Goal: Register for event/course

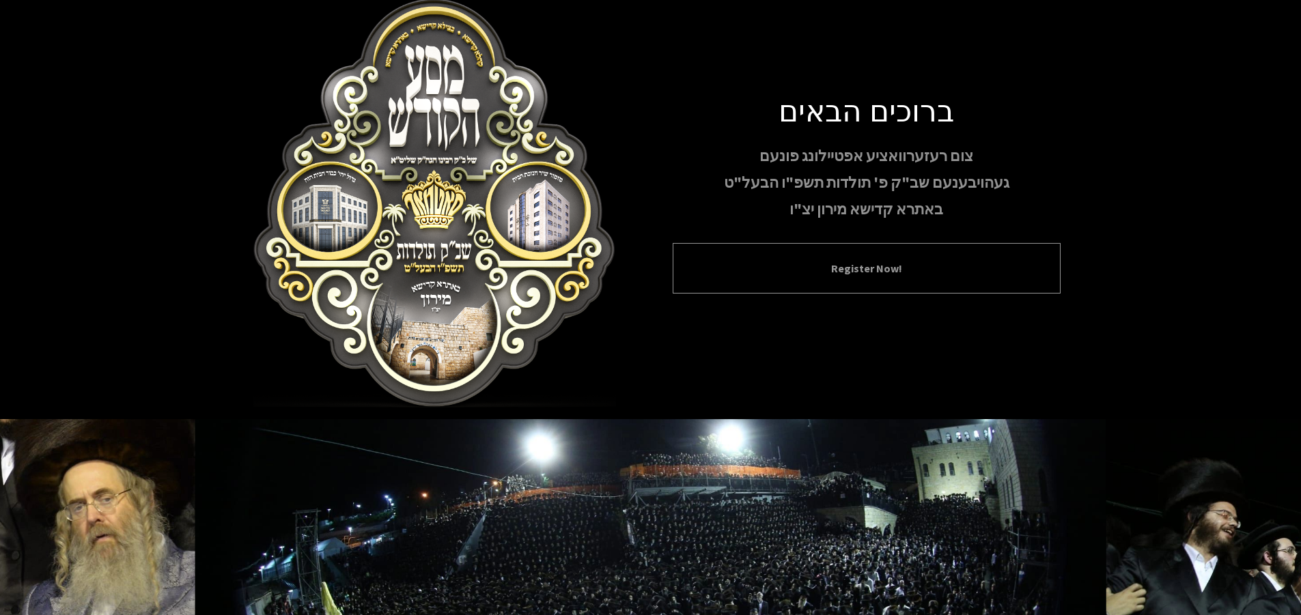
scroll to position [11, 0]
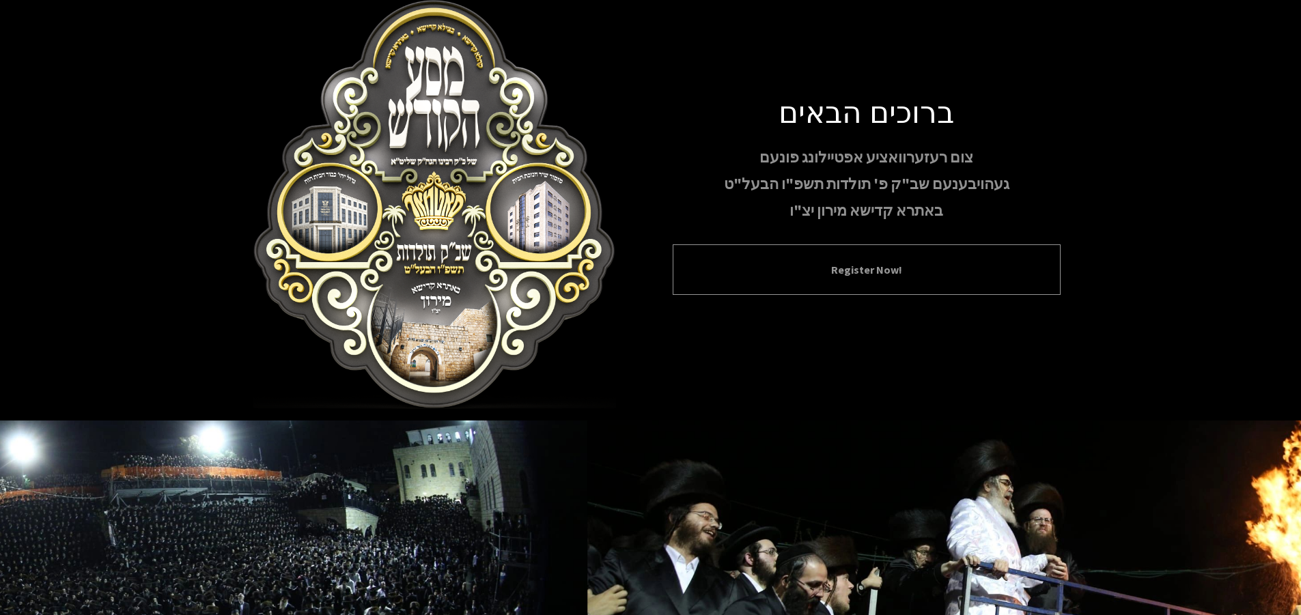
click at [847, 280] on div "Register Now!" at bounding box center [867, 269] width 388 height 51
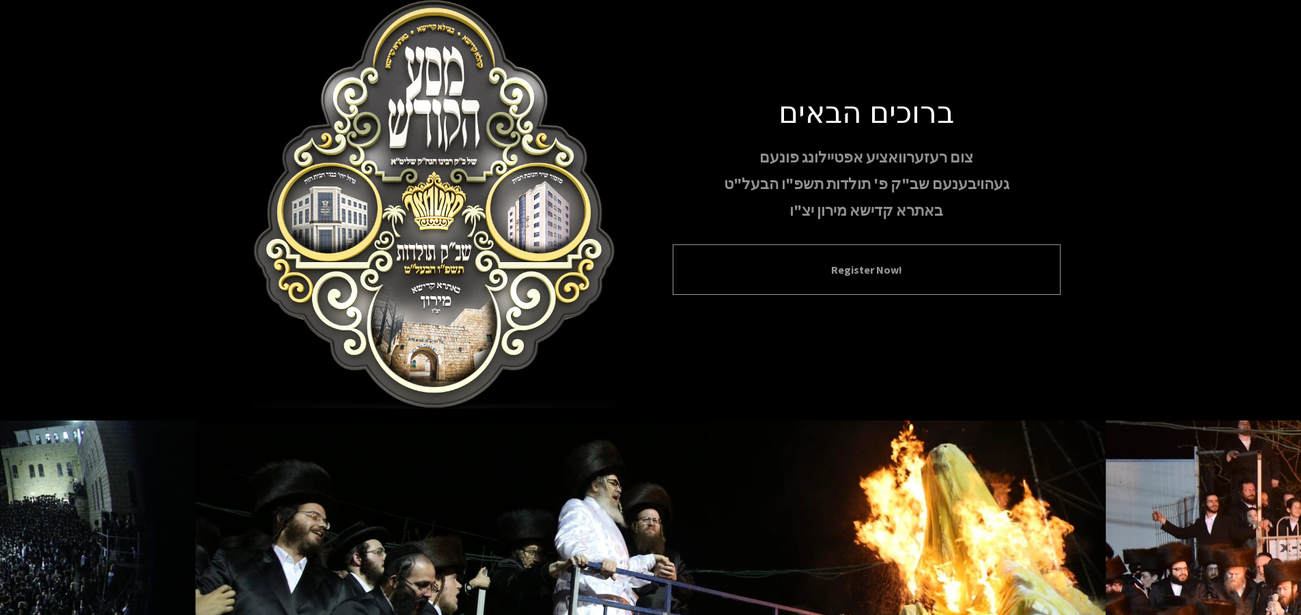
click at [844, 259] on div "Register Now!" at bounding box center [867, 269] width 388 height 51
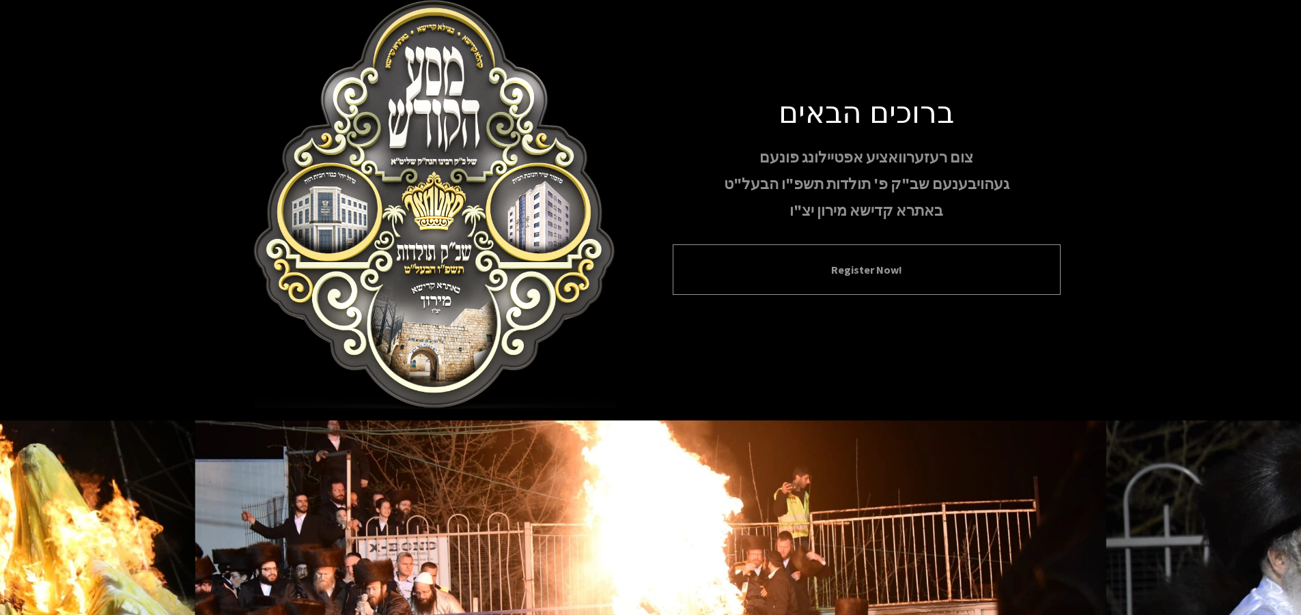
click at [844, 259] on div "Register Now!" at bounding box center [867, 269] width 388 height 51
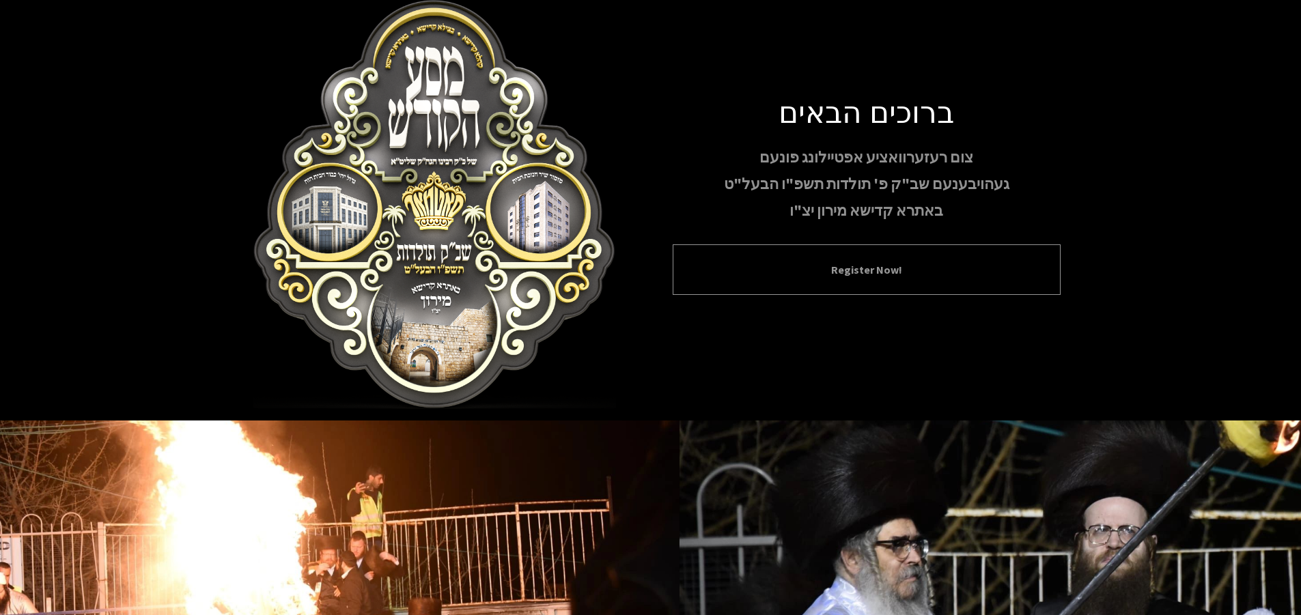
click at [844, 259] on div "Register Now!" at bounding box center [867, 269] width 388 height 51
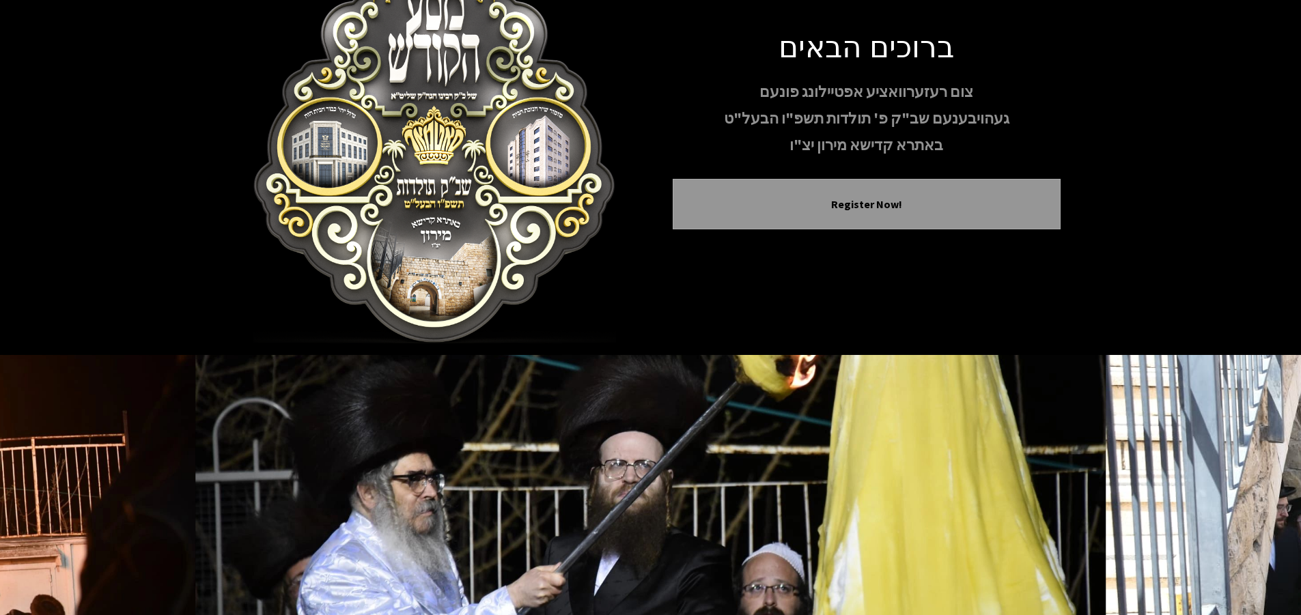
scroll to position [147, 0]
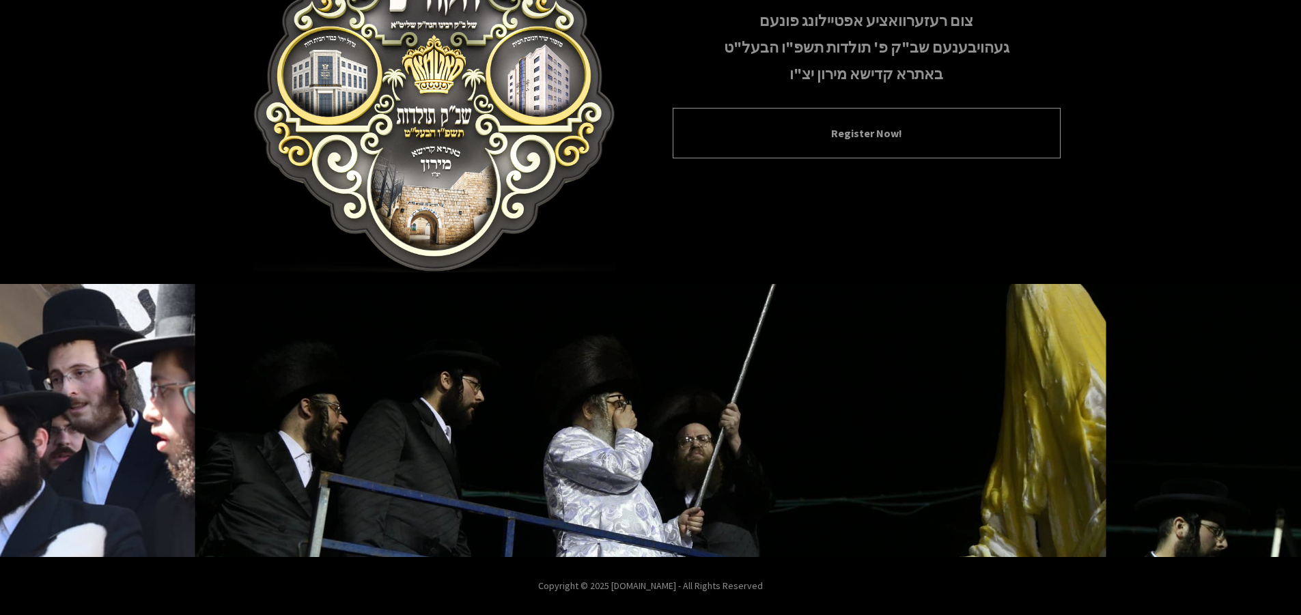
click at [831, 119] on div "Register Now!" at bounding box center [867, 133] width 388 height 51
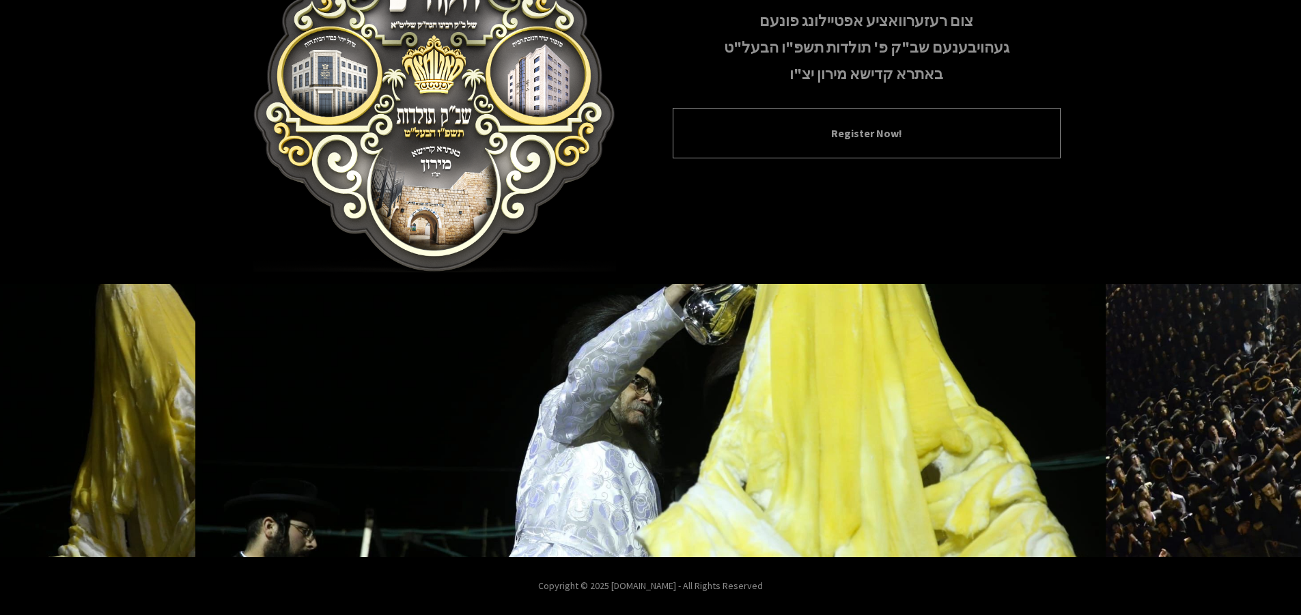
click at [834, 122] on div "Register Now!" at bounding box center [867, 133] width 388 height 51
click at [835, 122] on div "Register Now!" at bounding box center [867, 133] width 388 height 51
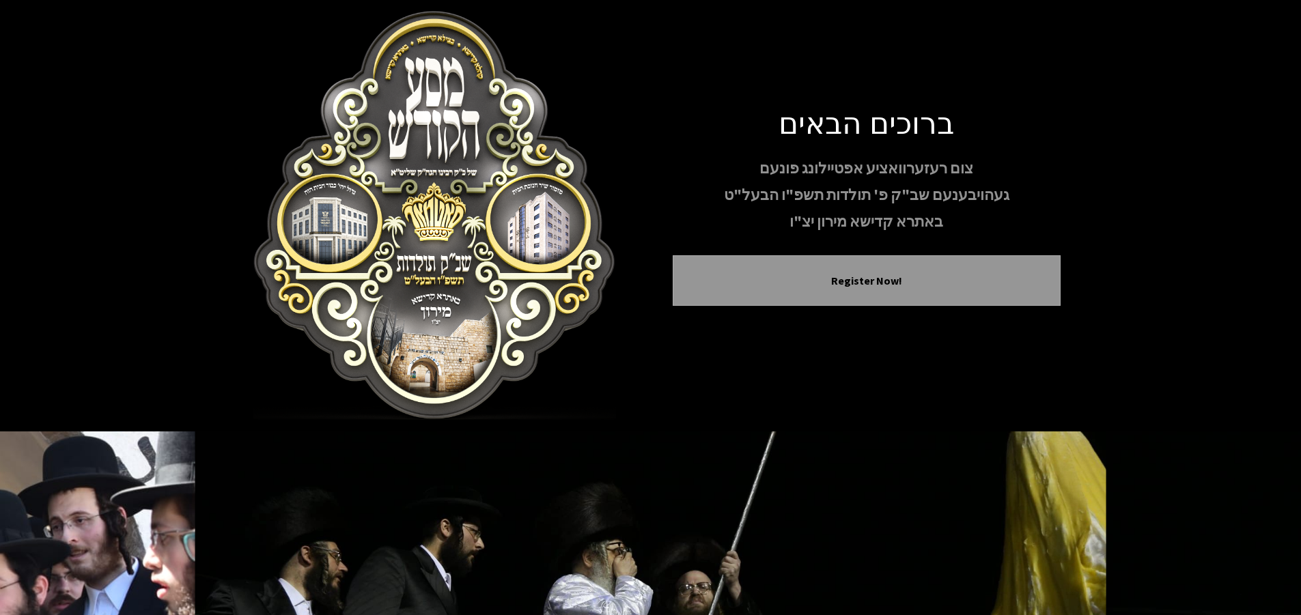
scroll to position [147, 0]
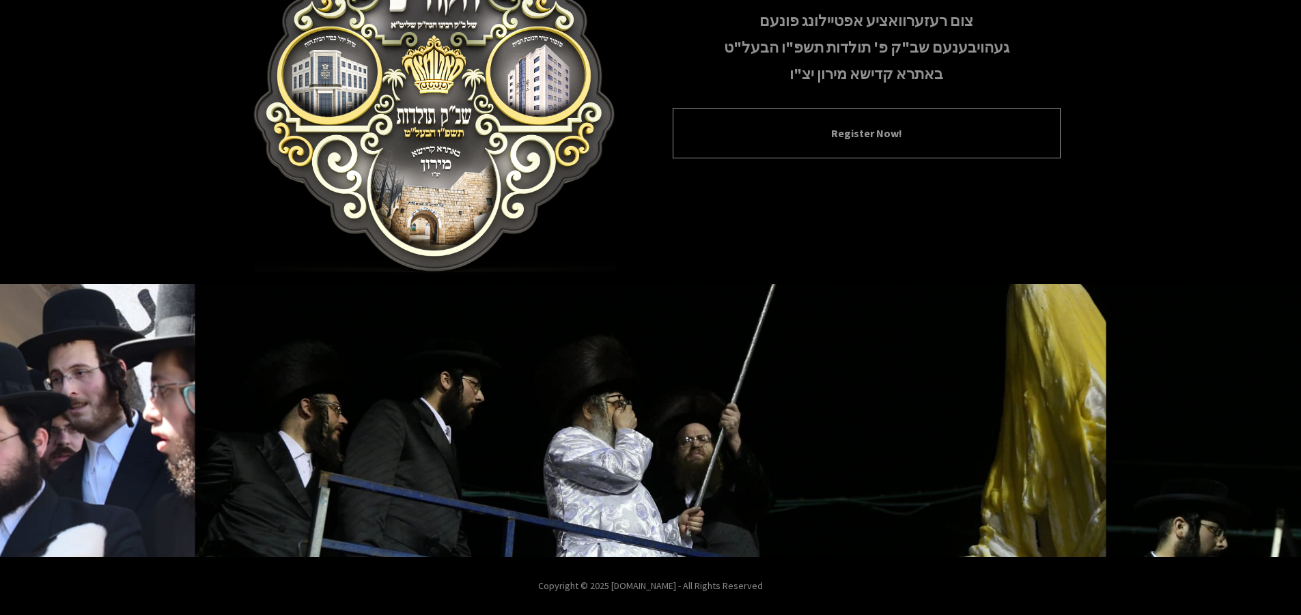
click at [809, 122] on div "Register Now!" at bounding box center [867, 133] width 388 height 51
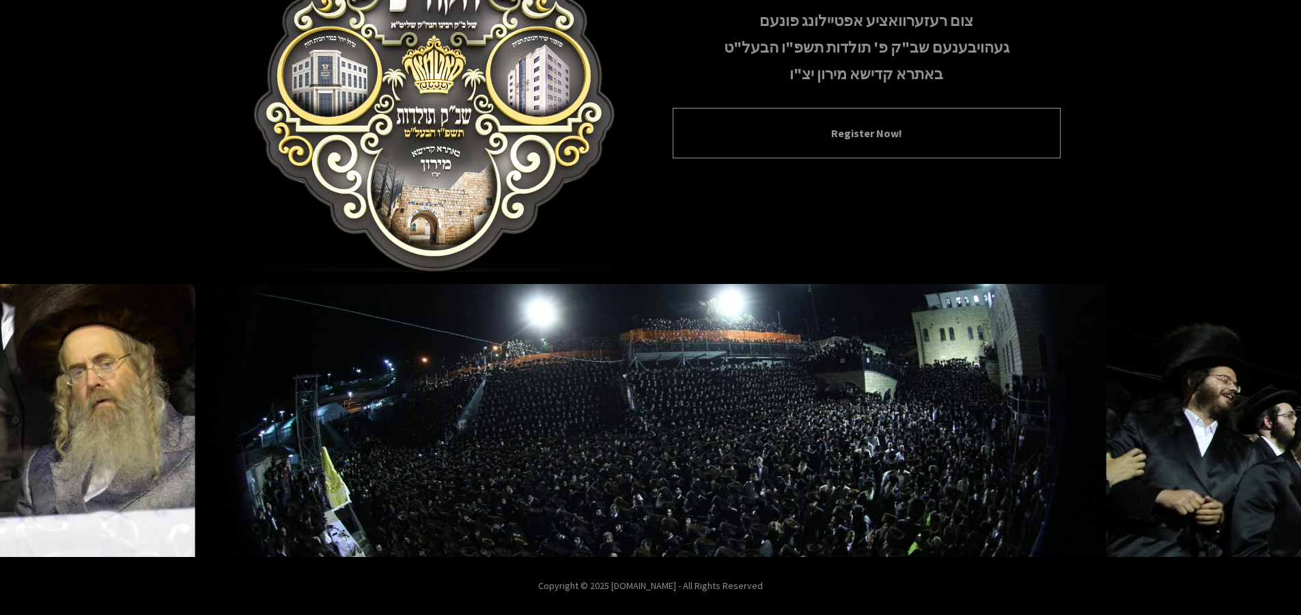
click at [832, 123] on div "Register Now!" at bounding box center [867, 133] width 388 height 51
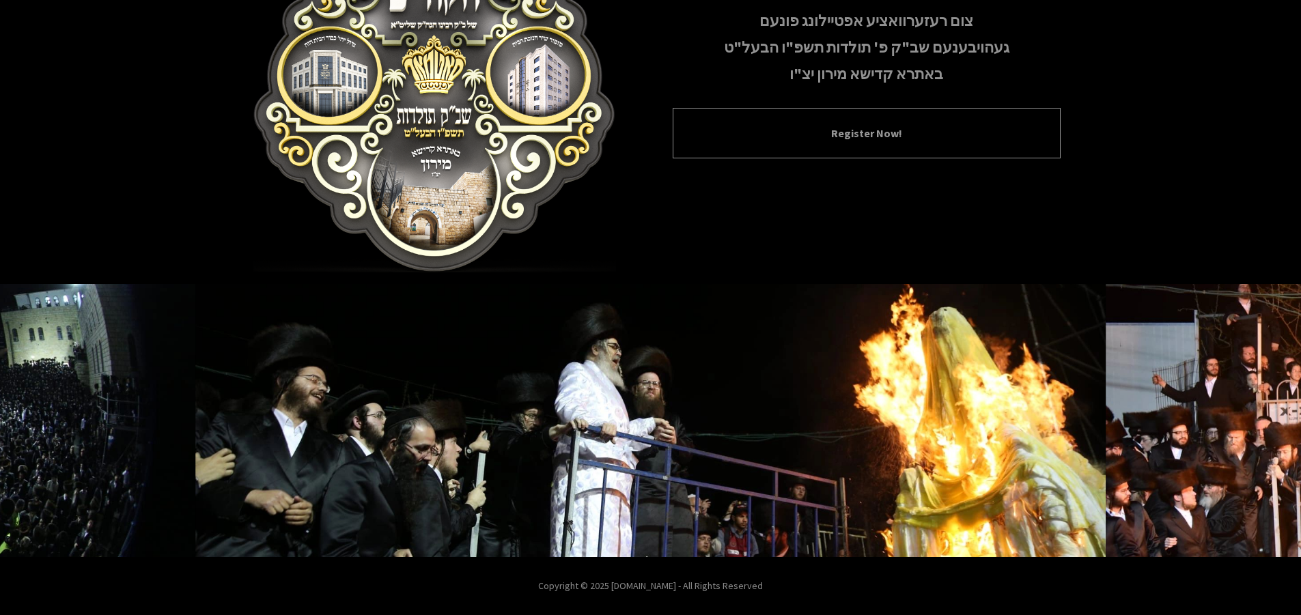
click at [832, 123] on div "Register Now!" at bounding box center [867, 133] width 388 height 51
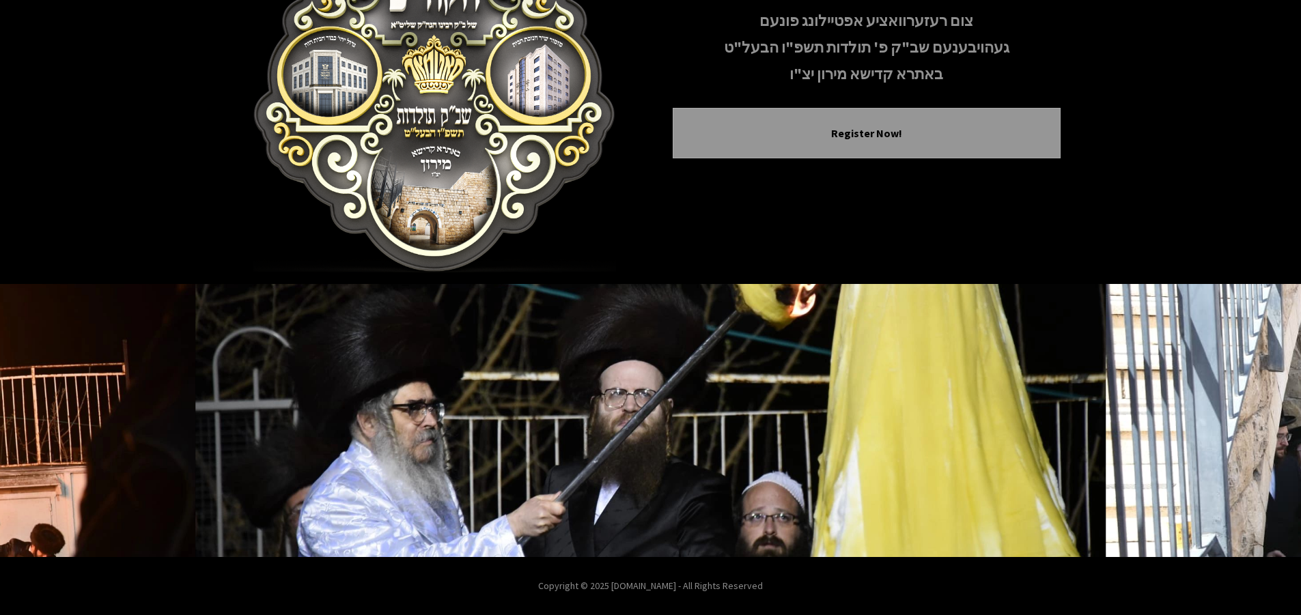
drag, startPoint x: 832, startPoint y: 123, endPoint x: 751, endPoint y: 224, distance: 129.7
click at [751, 224] on div "ברוכים הבאים צום רעזערוואציע אפטיילונג פונעם געהויבענעם שב"ק פ' תולדות תשפ"ו הב…" at bounding box center [650, 68] width 819 height 410
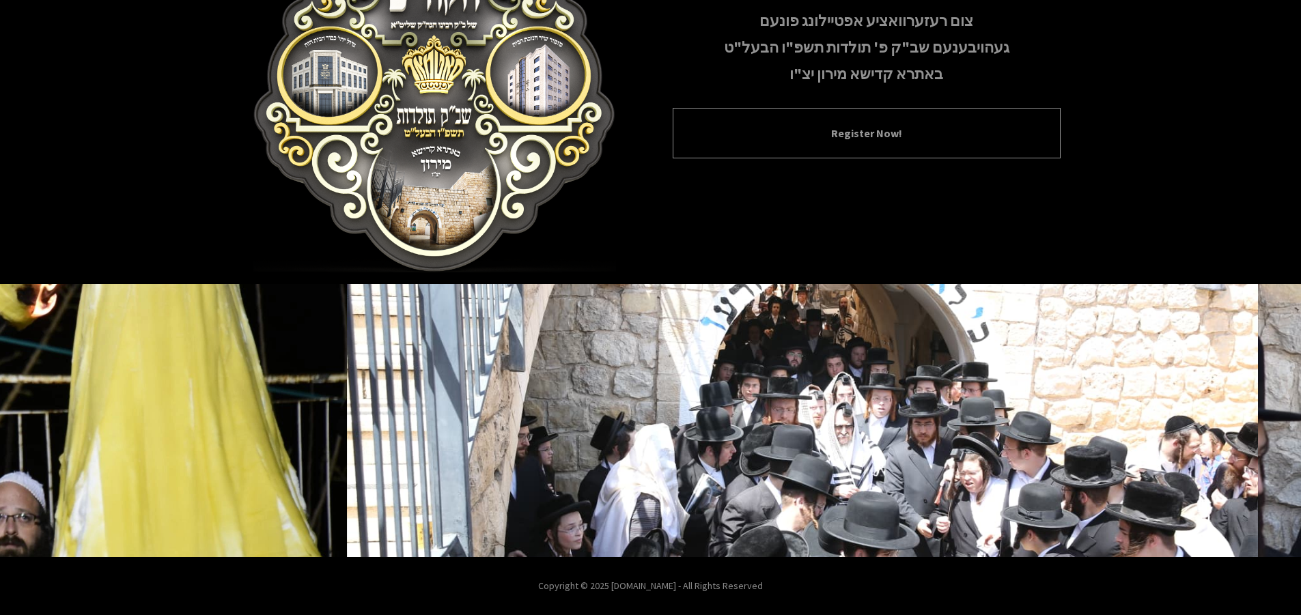
click at [887, 128] on button "Register Now!" at bounding box center [867, 133] width 354 height 16
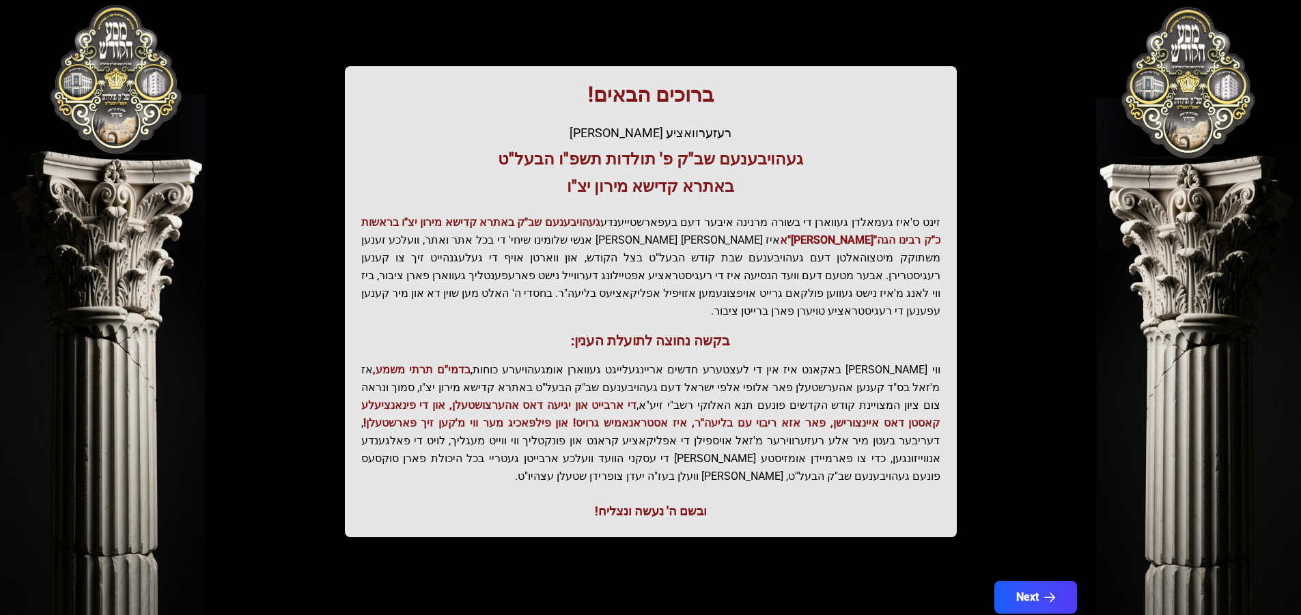
scroll to position [175, 0]
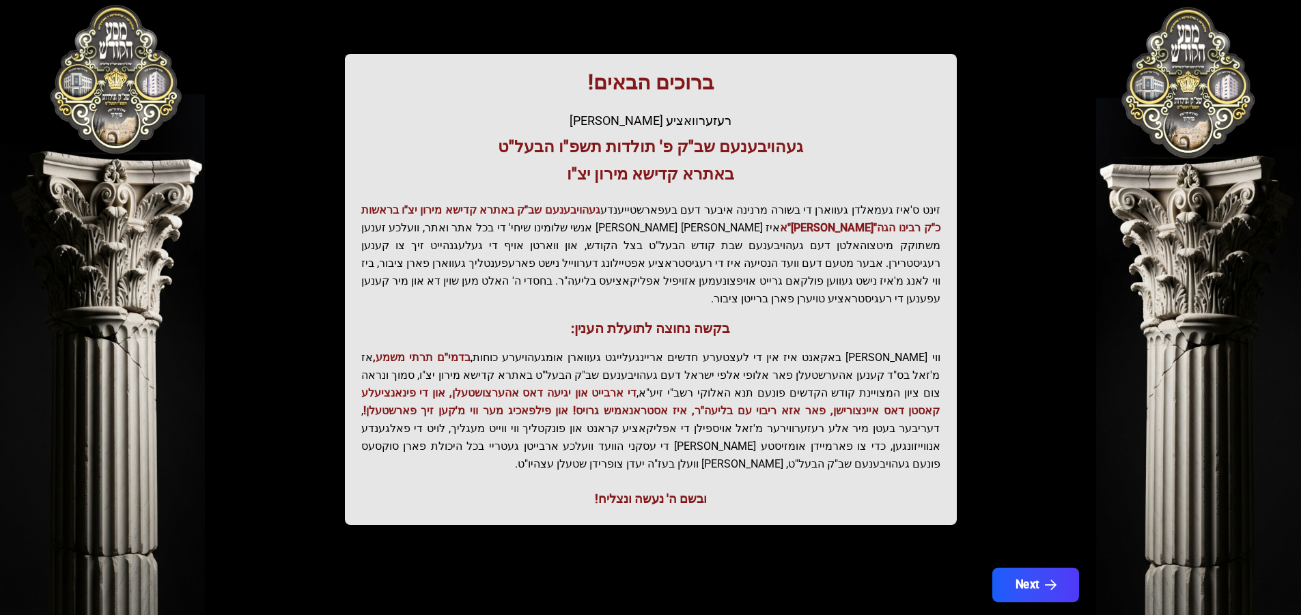
click at [1026, 568] on button "Next" at bounding box center [1034, 585] width 87 height 34
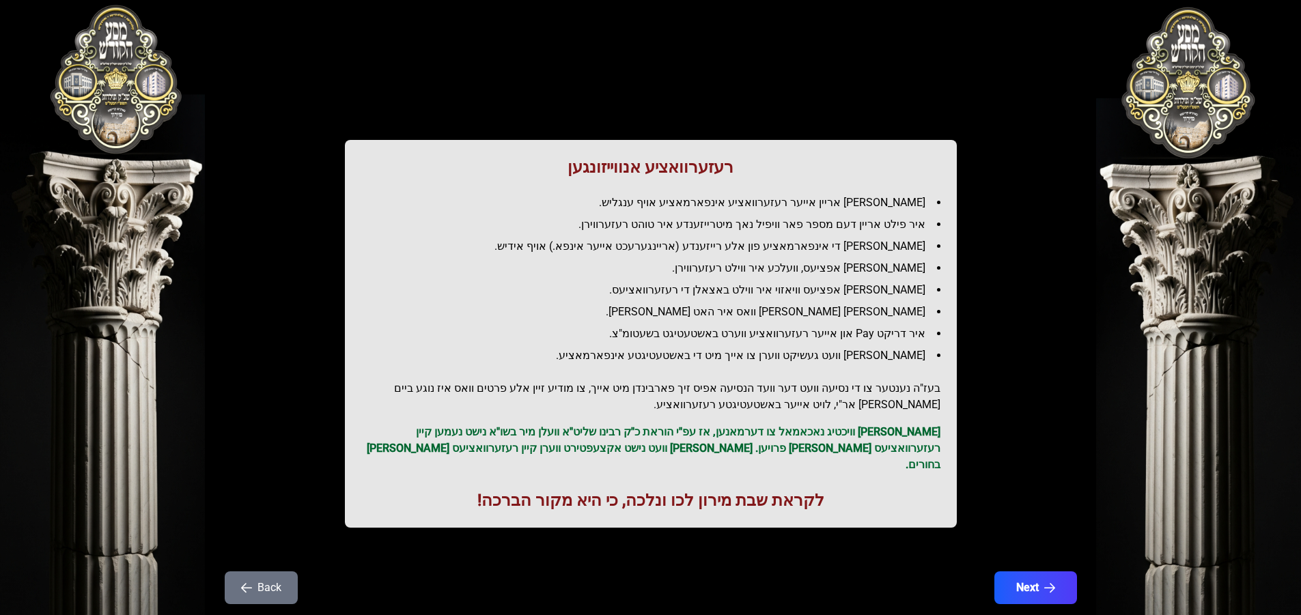
scroll to position [0, 0]
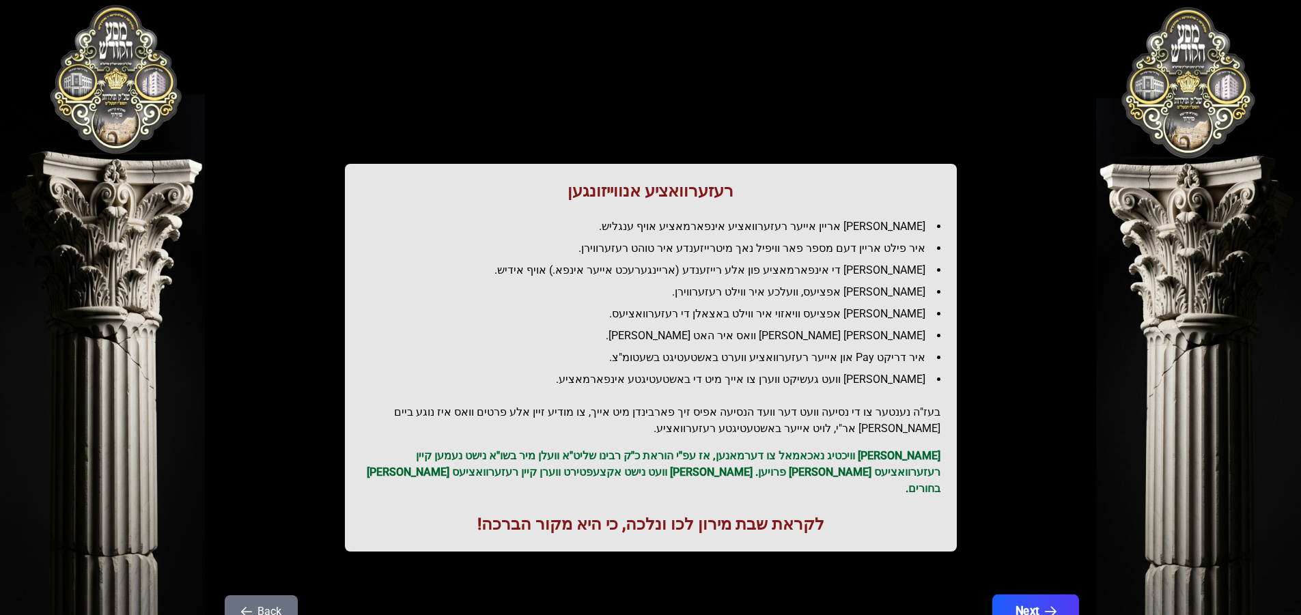
click at [1038, 595] on button "Next" at bounding box center [1034, 612] width 87 height 34
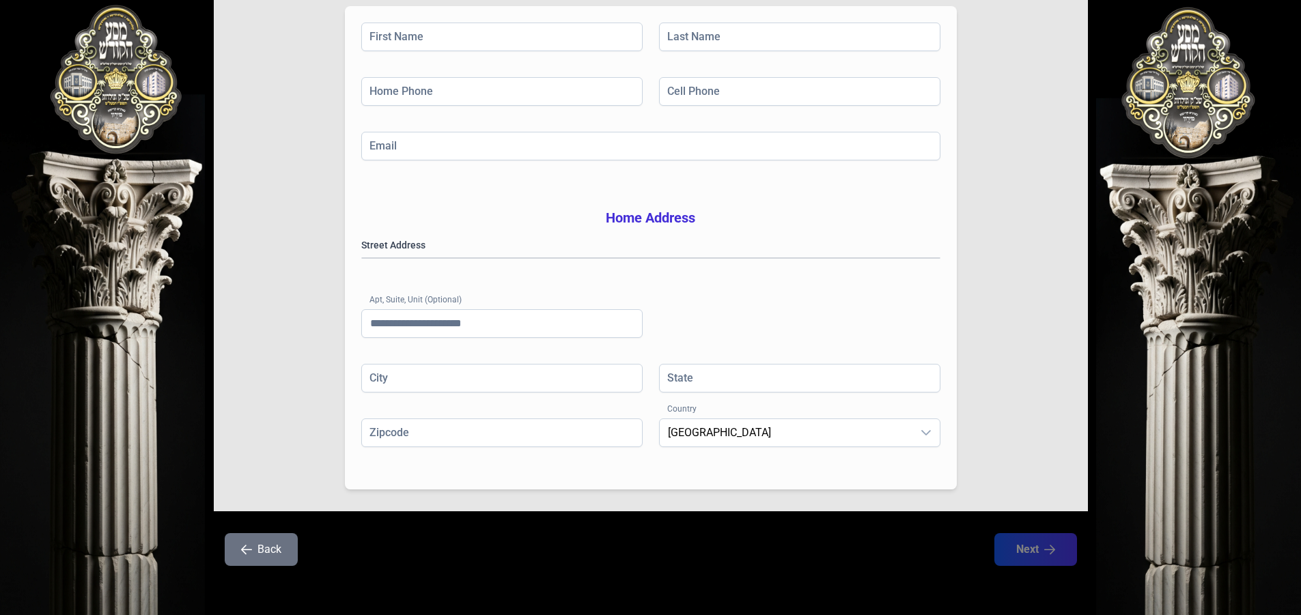
scroll to position [230, 0]
